Goal: Complete application form

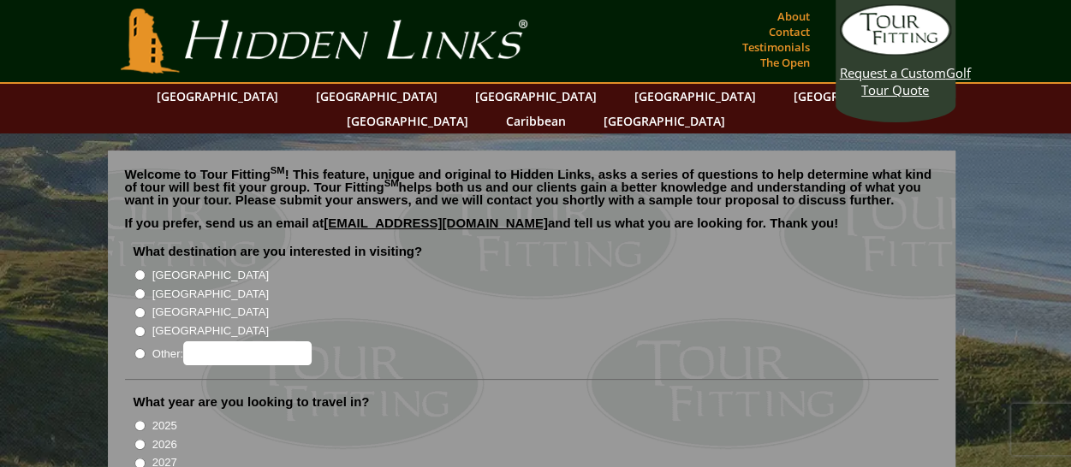
scroll to position [86, 0]
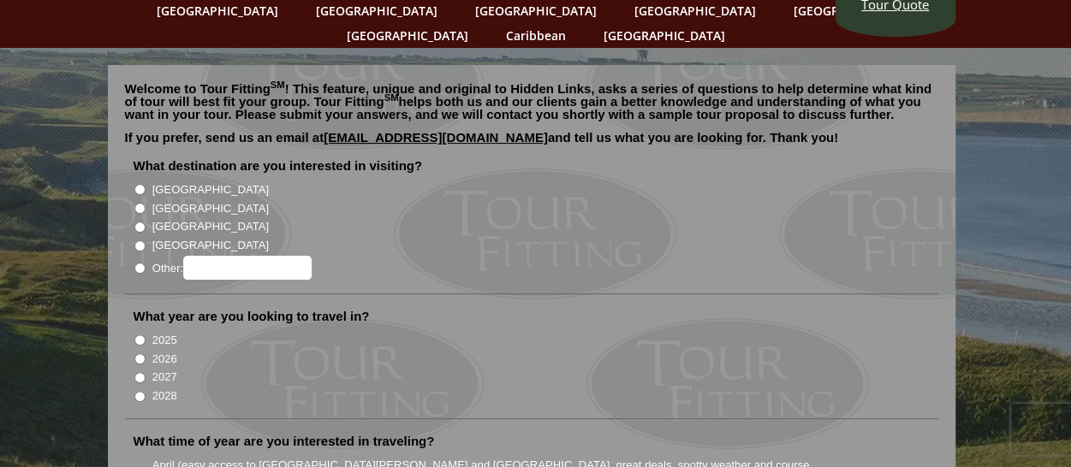
click at [135, 203] on input "[GEOGRAPHIC_DATA]" at bounding box center [139, 208] width 11 height 11
radio input "true"
click at [142, 184] on input "[GEOGRAPHIC_DATA]" at bounding box center [139, 189] width 11 height 11
radio input "true"
click at [135, 203] on input "[GEOGRAPHIC_DATA]" at bounding box center [139, 208] width 11 height 11
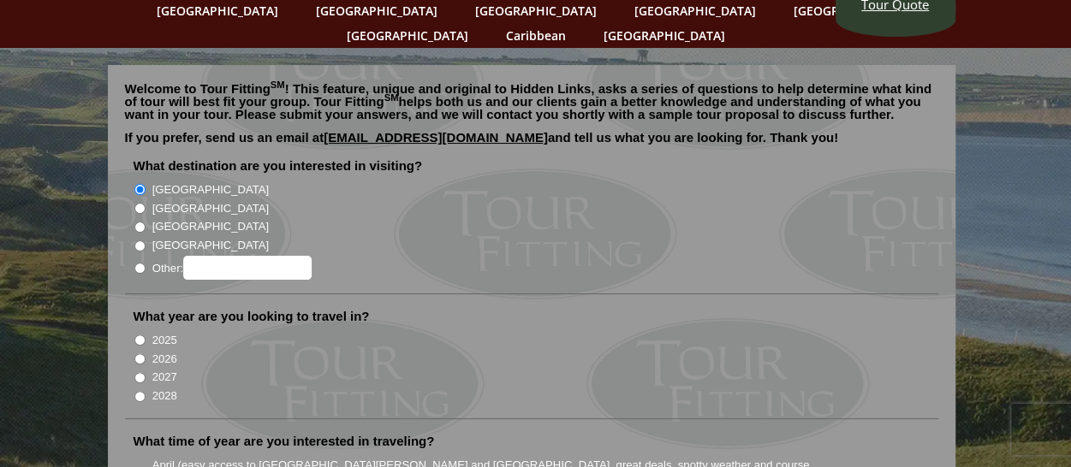
radio input "true"
click at [140, 184] on input "[GEOGRAPHIC_DATA]" at bounding box center [139, 189] width 11 height 11
radio input "true"
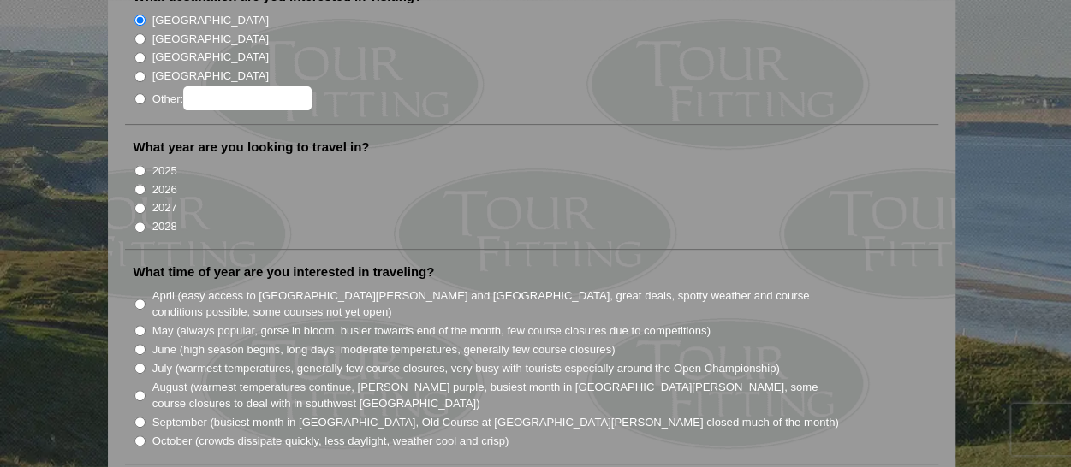
scroll to position [257, 0]
click at [142, 201] on input "2027" at bounding box center [139, 206] width 11 height 11
radio input "true"
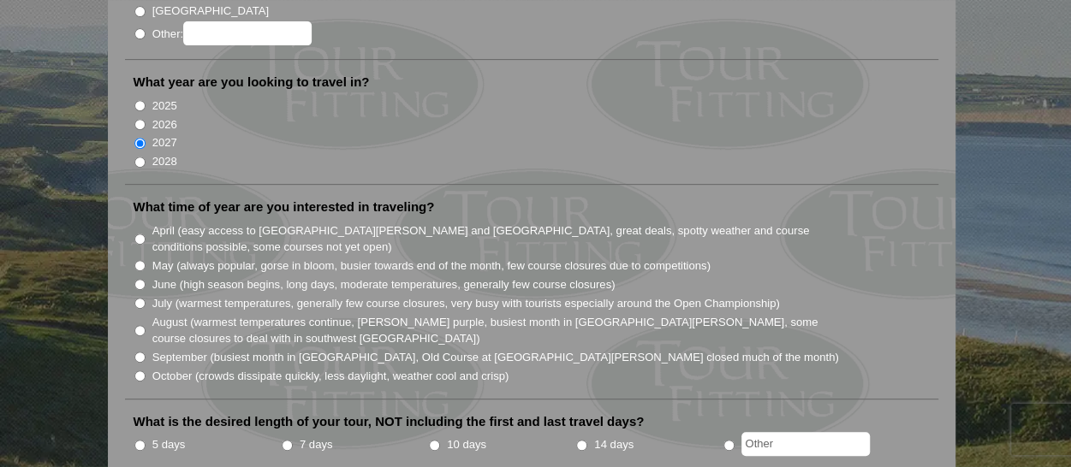
scroll to position [428, 0]
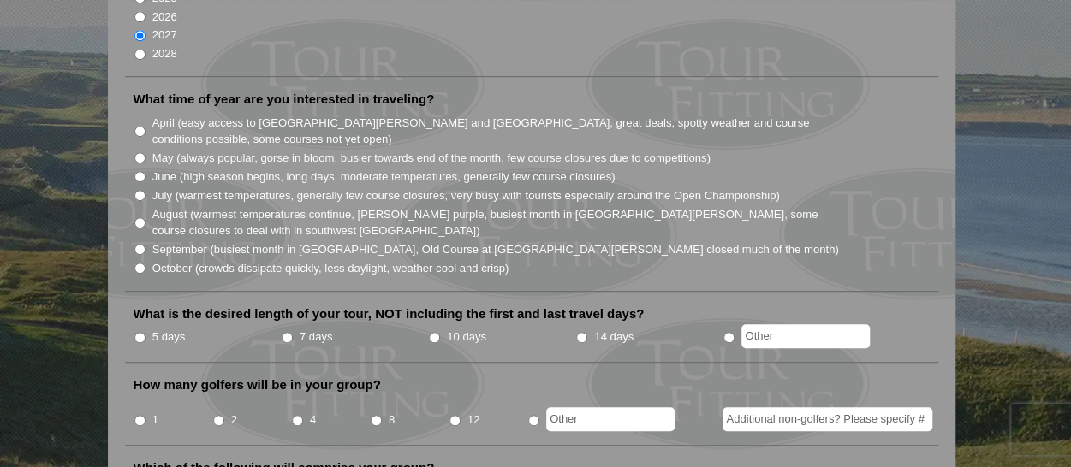
click at [140, 171] on input "June (high season begins, long days, moderate temperatures, generally few cours…" at bounding box center [139, 176] width 11 height 11
radio input "true"
click at [580, 332] on input "14 days" at bounding box center [581, 337] width 11 height 11
radio input "true"
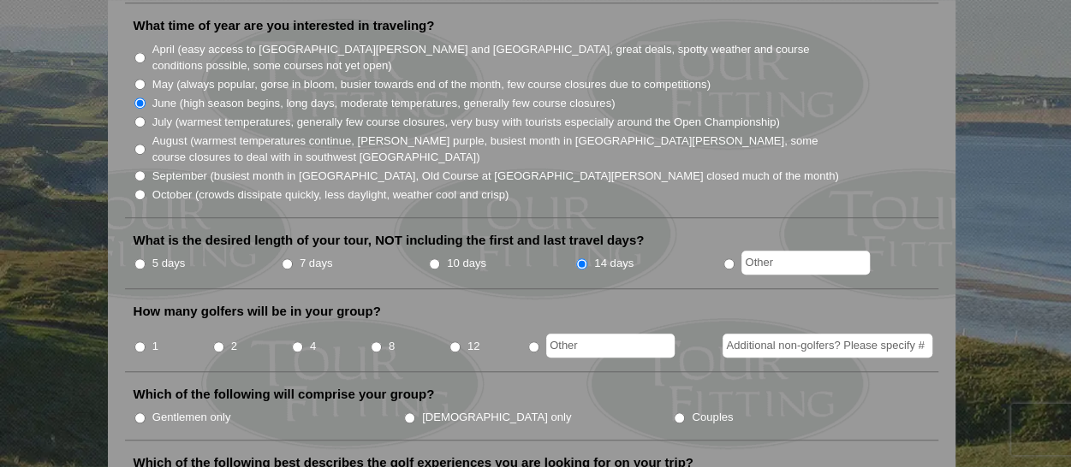
scroll to position [599, 0]
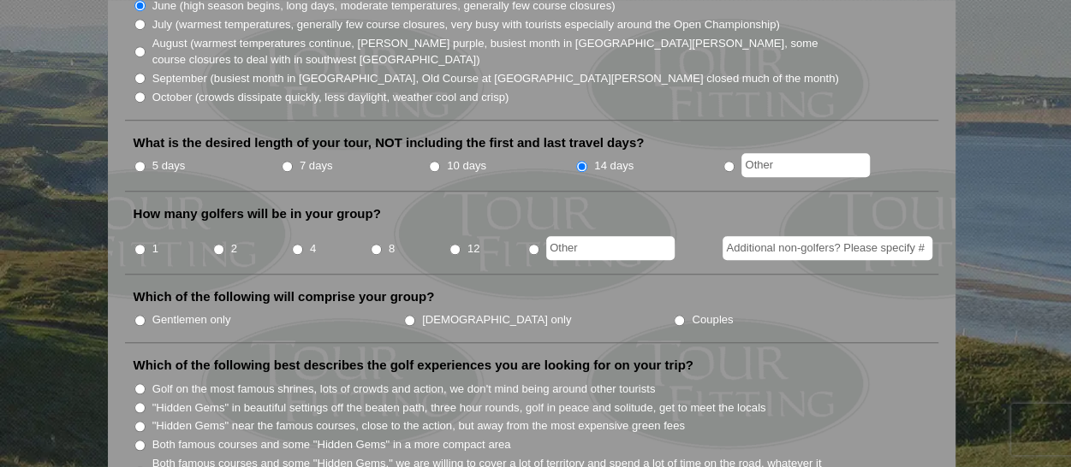
click at [214, 244] on input "2" at bounding box center [218, 249] width 11 height 11
radio input "true"
click at [142, 315] on input "Gentlemen only" at bounding box center [139, 320] width 11 height 11
radio input "true"
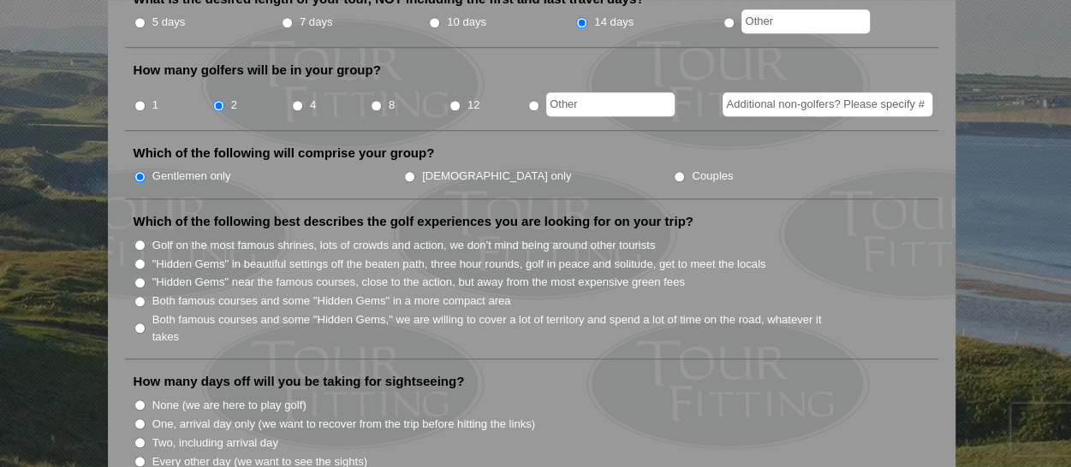
scroll to position [771, 0]
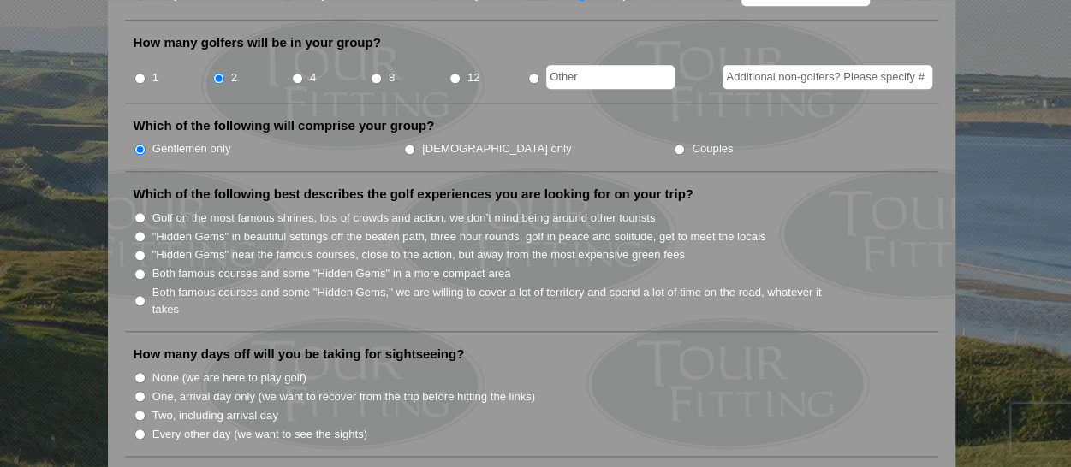
click at [140, 269] on input "Both famous courses and some "Hidden Gems" in a more compact area" at bounding box center [139, 274] width 11 height 11
radio input "true"
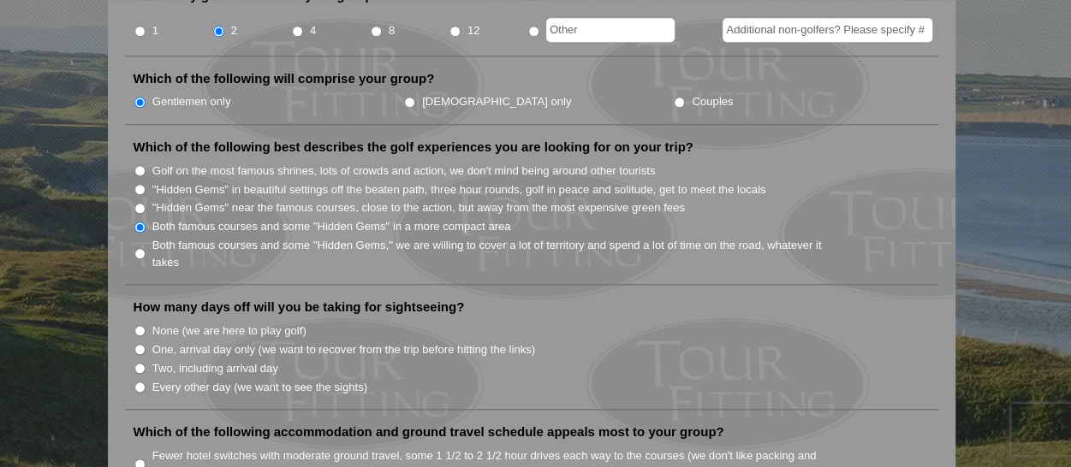
scroll to position [856, 0]
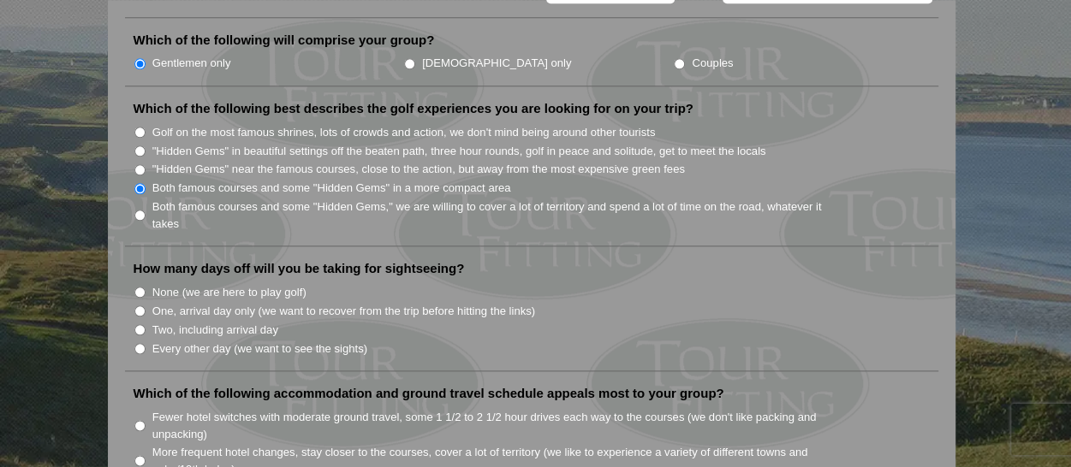
click at [138, 343] on input "Every other day (we want to see the sights)" at bounding box center [139, 348] width 11 height 11
radio input "true"
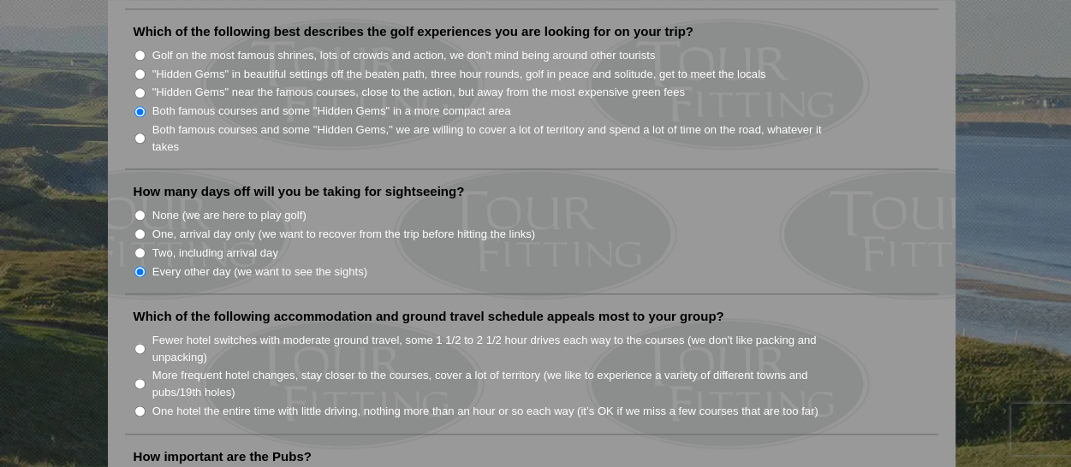
scroll to position [1027, 0]
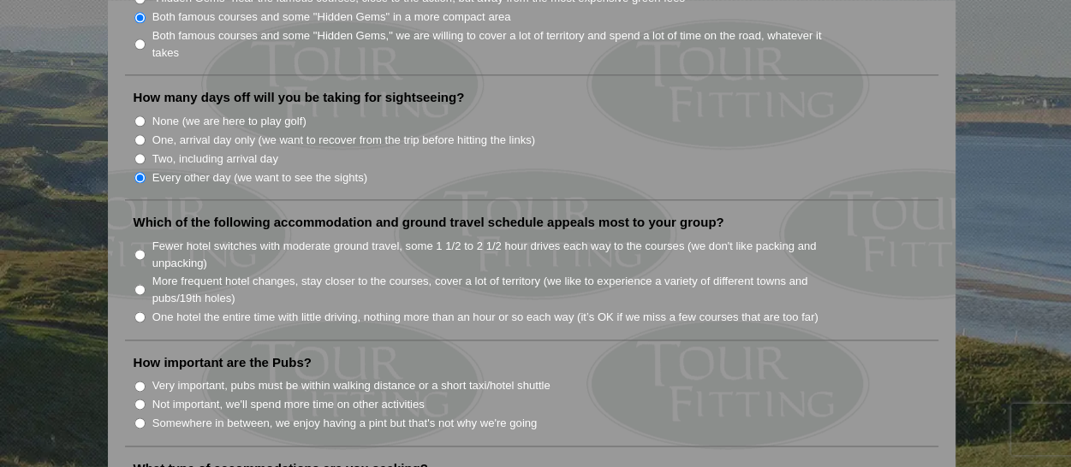
click at [140, 249] on input "Fewer hotel switches with moderate ground travel, some 1 1/2 to 2 1/2 hour driv…" at bounding box center [139, 254] width 11 height 11
radio input "true"
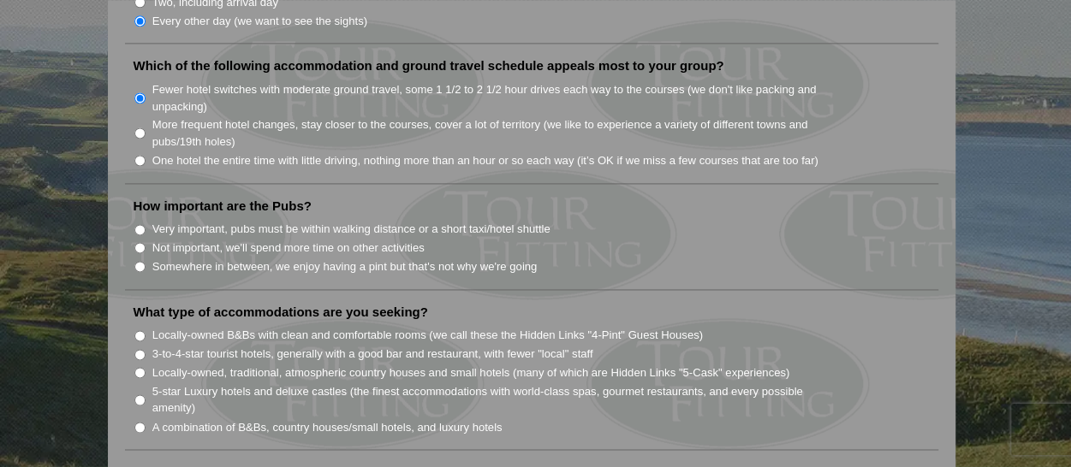
scroll to position [1199, 0]
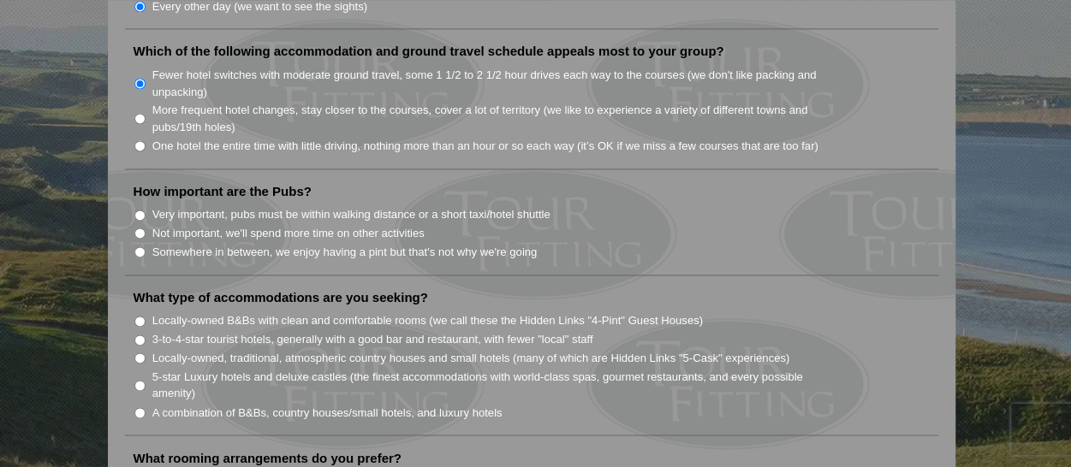
click at [140, 210] on input "Very important, pubs must be within walking distance or a short taxi/hotel shut…" at bounding box center [139, 215] width 11 height 11
radio input "true"
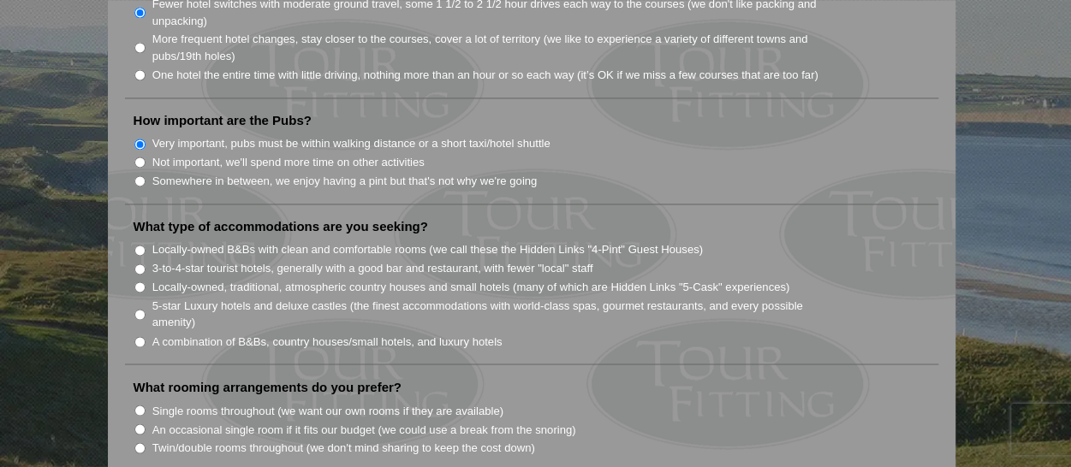
scroll to position [1370, 0]
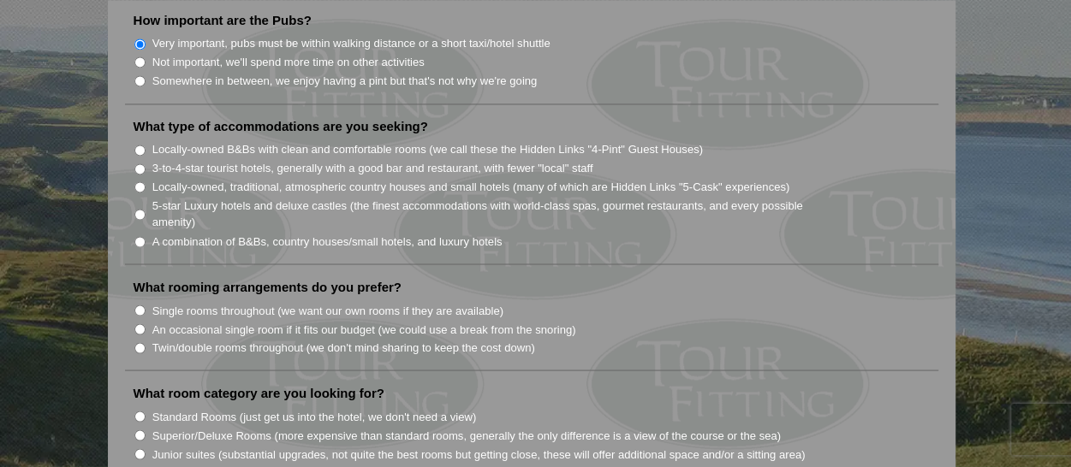
click at [138, 182] on input "Locally-owned, traditional, atmospheric country houses and small hotels (many o…" at bounding box center [139, 187] width 11 height 11
radio input "true"
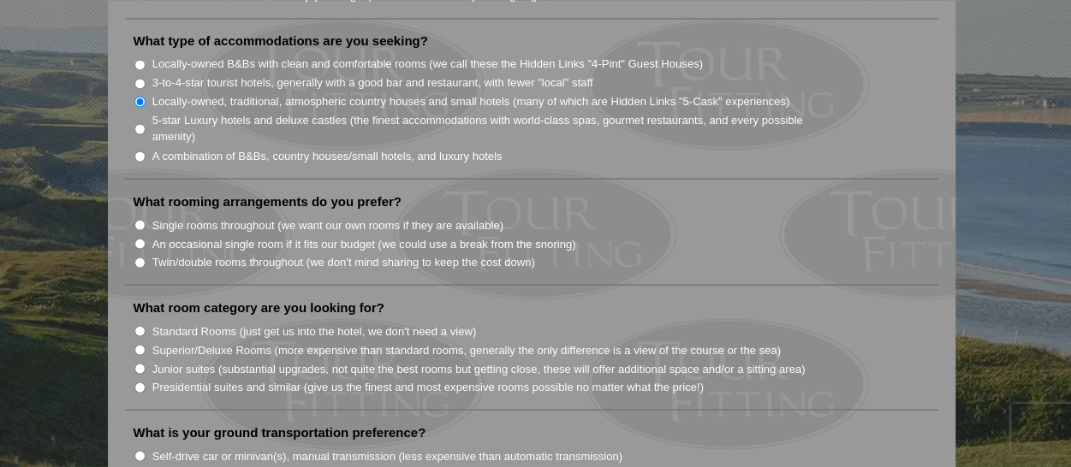
click at [140, 219] on input "Single rooms throughout (we want our own rooms if they are available)" at bounding box center [139, 224] width 11 height 11
radio input "true"
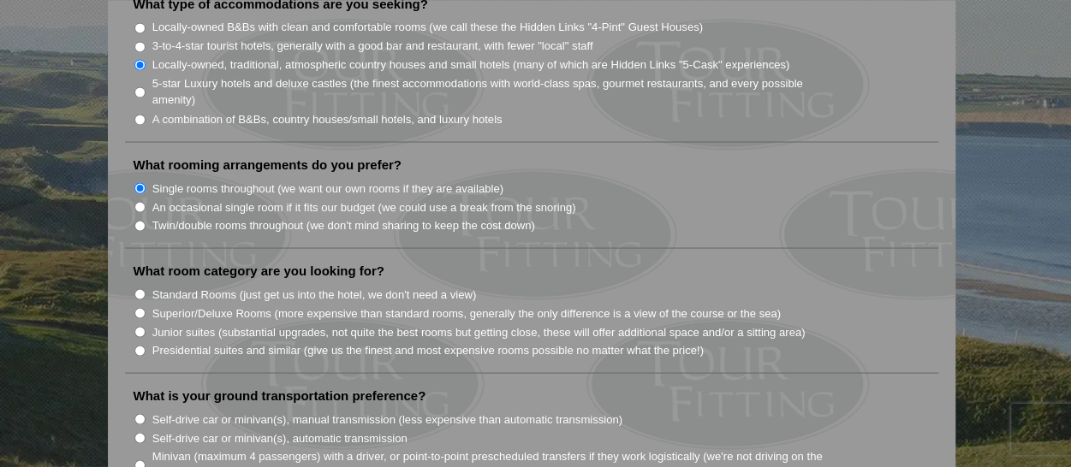
scroll to position [1541, 0]
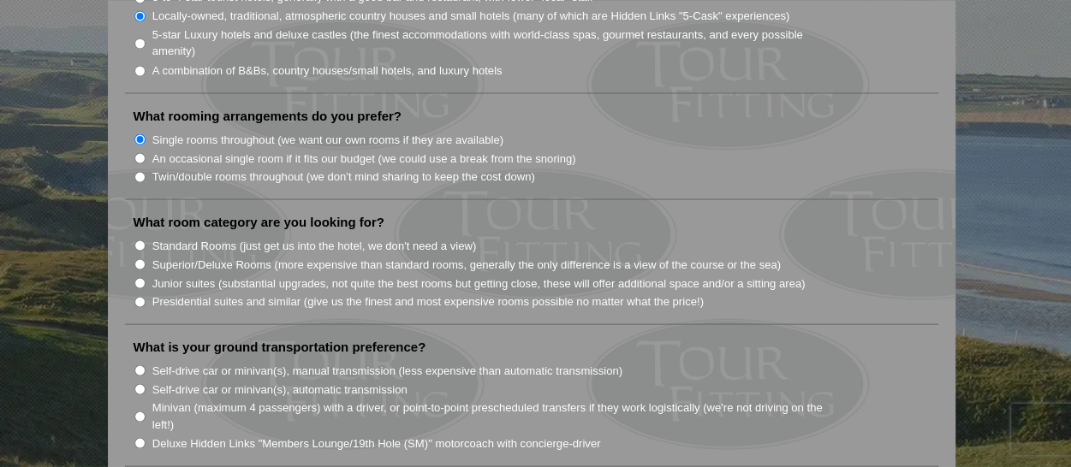
click at [145, 235] on li "Standard Rooms (just get us into the hotel, we don't need a view)" at bounding box center [539, 244] width 810 height 19
click at [140, 240] on input "Standard Rooms (just get us into the hotel, we don't need a view)" at bounding box center [139, 245] width 11 height 11
radio input "true"
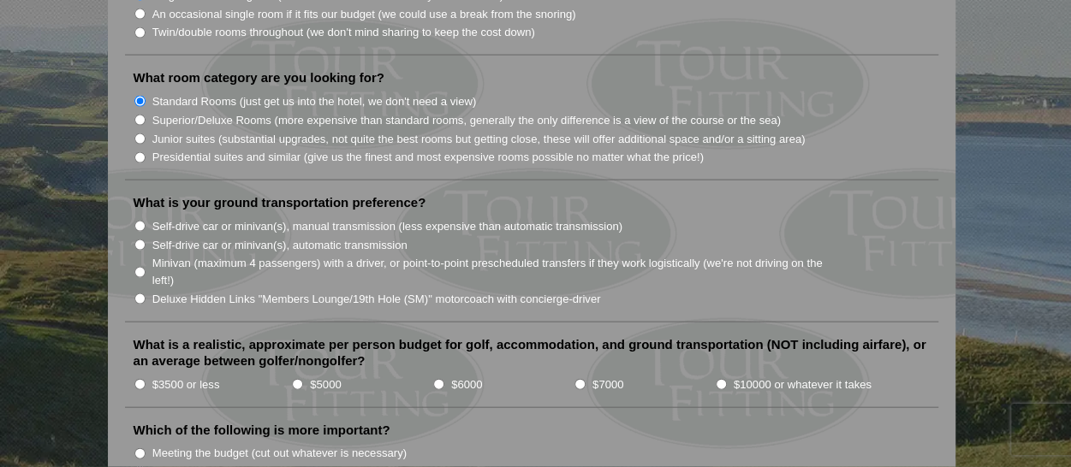
scroll to position [1712, 0]
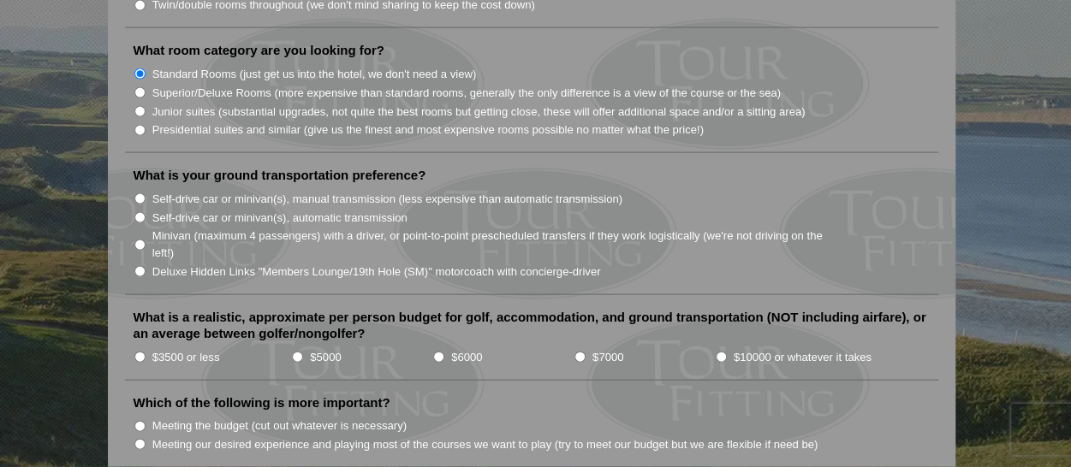
click at [137, 240] on input "Minivan (maximum 4 passengers) with a driver, or point-to-point prescheduled tr…" at bounding box center [139, 245] width 11 height 11
radio input "true"
click at [438, 352] on input "$6000" at bounding box center [438, 357] width 11 height 11
radio input "true"
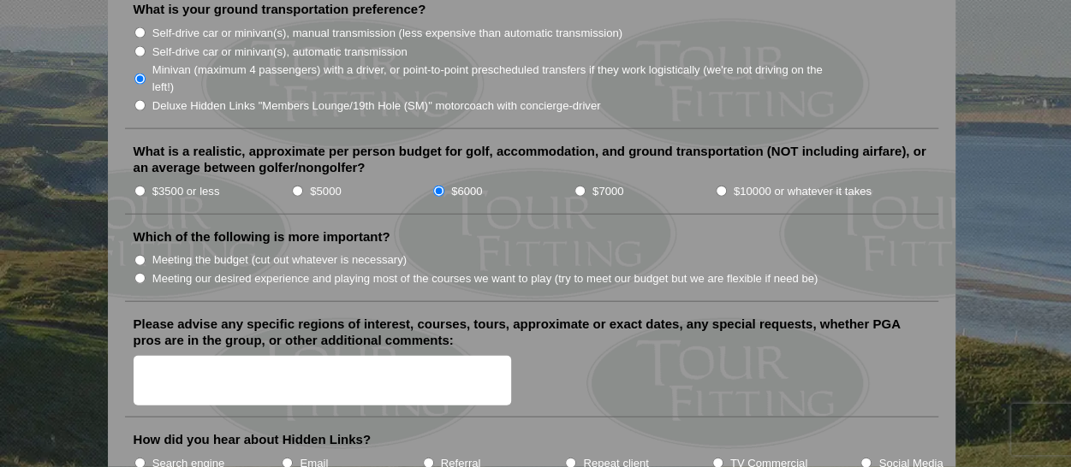
scroll to position [1884, 0]
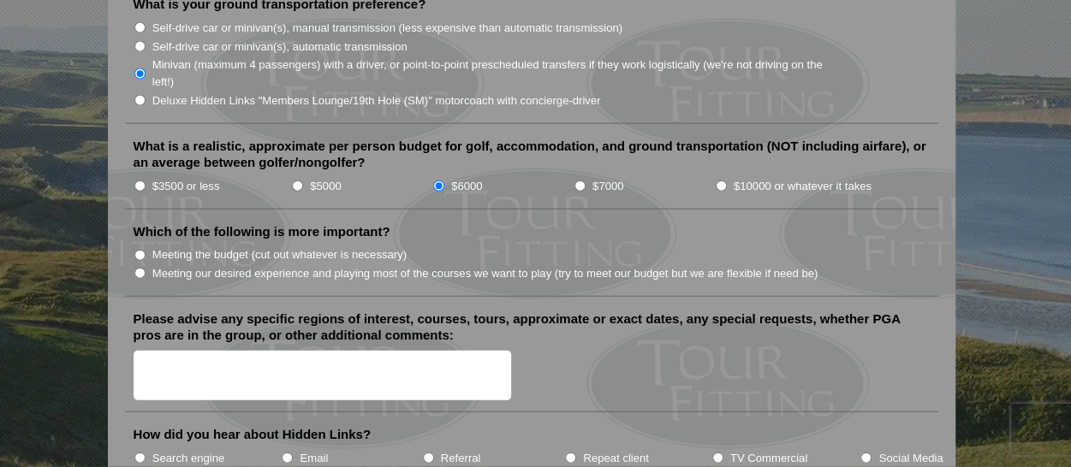
click at [137, 268] on input "Meeting our desired experience and playing most of the courses we want to play …" at bounding box center [139, 273] width 11 height 11
radio input "true"
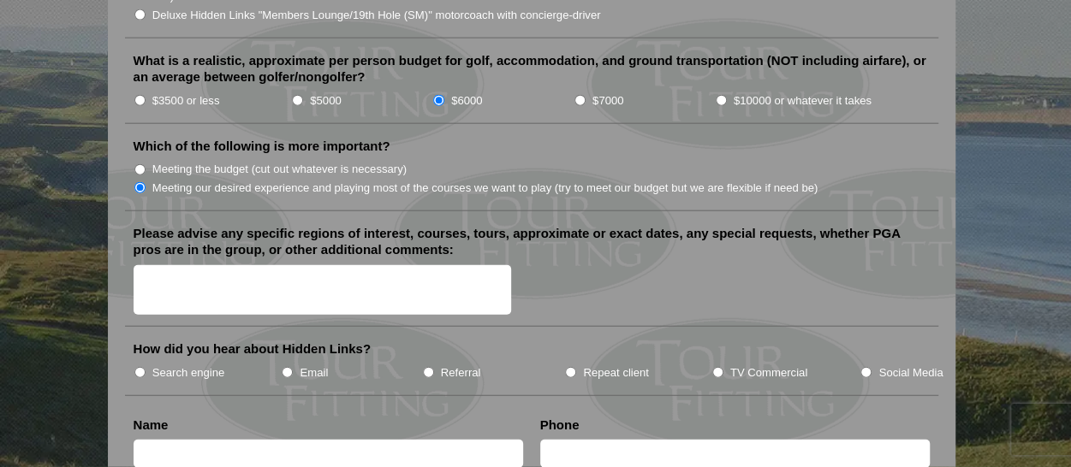
scroll to position [2055, 0]
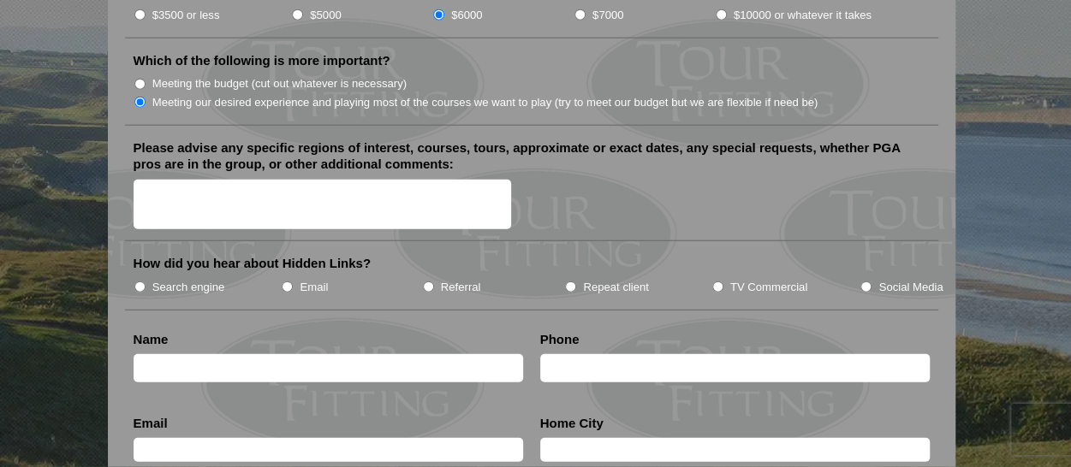
click at [716, 277] on li "TV Commercial" at bounding box center [785, 286] width 149 height 19
click at [715, 282] on input "TV Commercial" at bounding box center [717, 287] width 11 height 11
radio input "true"
click at [226, 354] on input "text" at bounding box center [329, 368] width 390 height 28
type input "[PERSON_NAME]"
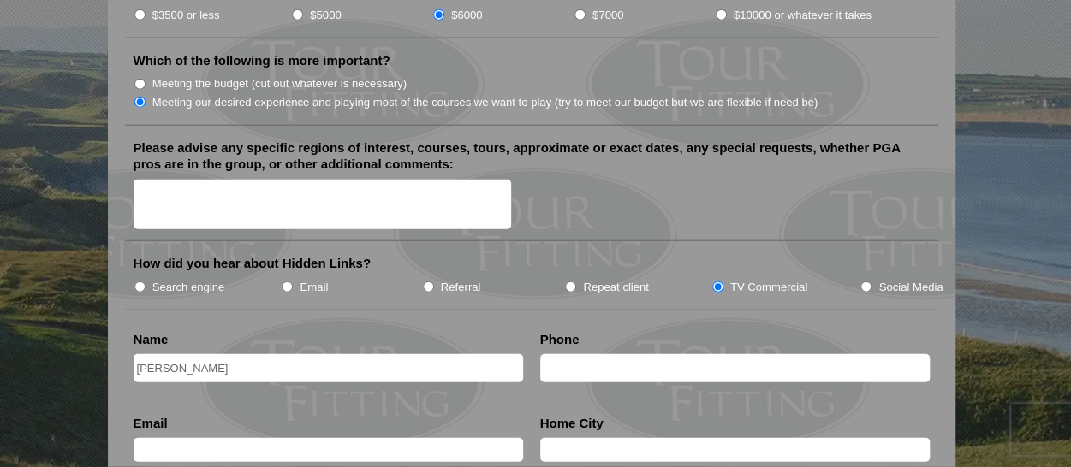
type input "5618885054"
type input "[EMAIL_ADDRESS][DOMAIN_NAME]"
type input "[GEOGRAPHIC_DATA]"
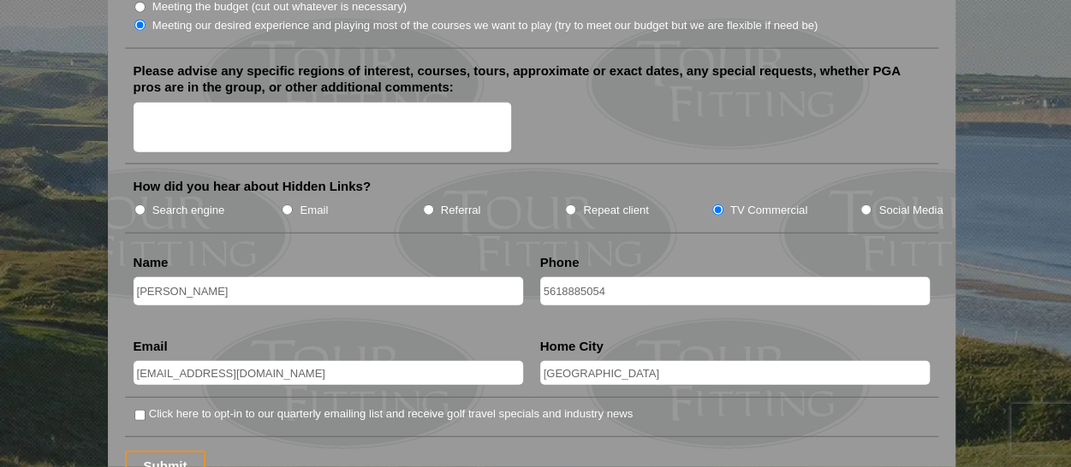
scroll to position [2226, 0]
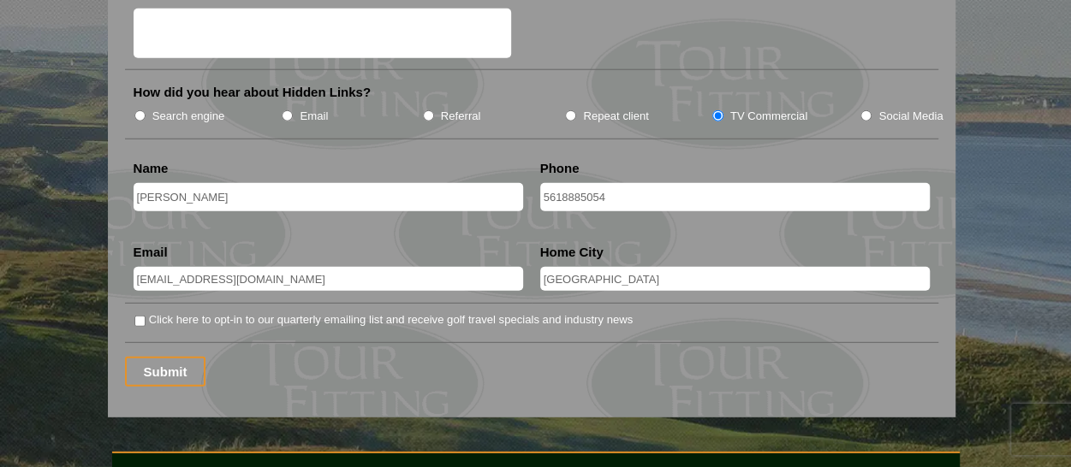
drag, startPoint x: 140, startPoint y: 283, endPoint x: 144, endPoint y: 295, distance: 12.5
click at [140, 316] on input "Click here to opt-in to our quarterly emailing list and receive golf travel spe…" at bounding box center [139, 321] width 11 height 11
checkbox input "true"
click at [178, 357] on input "Submit" at bounding box center [165, 372] width 81 height 30
